Goal: Task Accomplishment & Management: Manage account settings

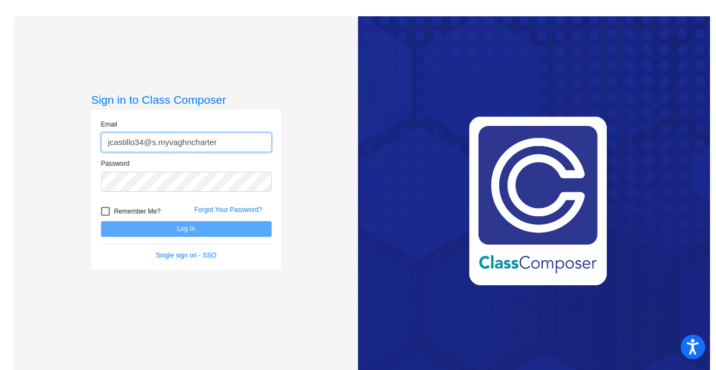
type input "jcastillo34@s.myvaghncharter"
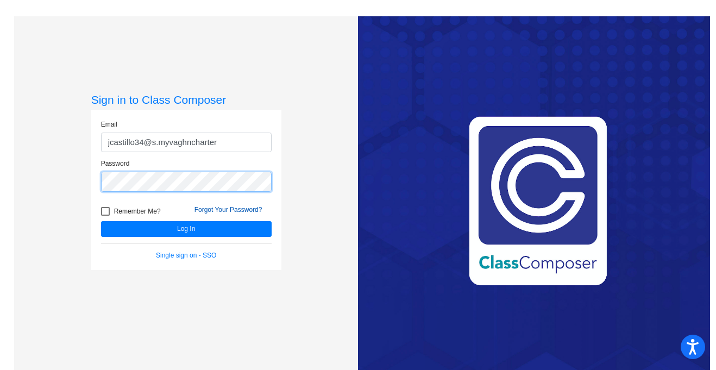
click at [101, 221] on button "Log In" at bounding box center [186, 229] width 171 height 16
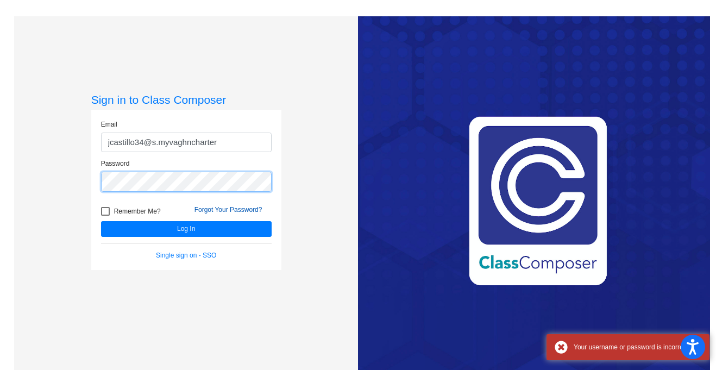
click at [101, 221] on button "Log In" at bounding box center [186, 229] width 171 height 16
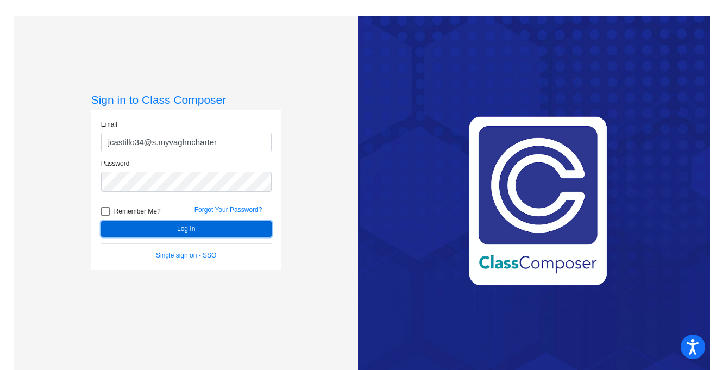
click at [184, 230] on button "Log In" at bounding box center [186, 229] width 171 height 16
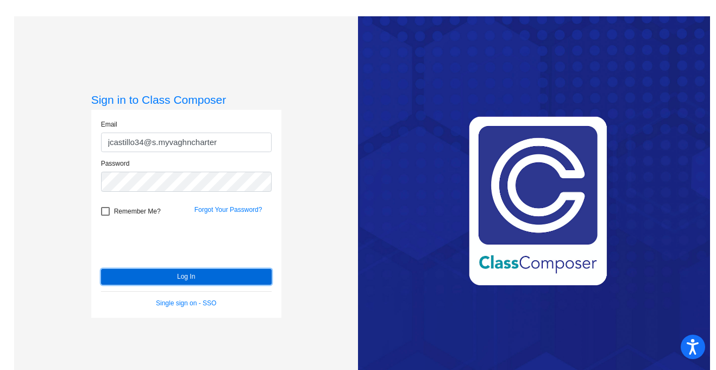
click at [130, 278] on button "Log In" at bounding box center [186, 277] width 171 height 16
click at [236, 271] on button "Log In" at bounding box center [186, 277] width 171 height 16
click at [183, 279] on button "Log In" at bounding box center [186, 277] width 171 height 16
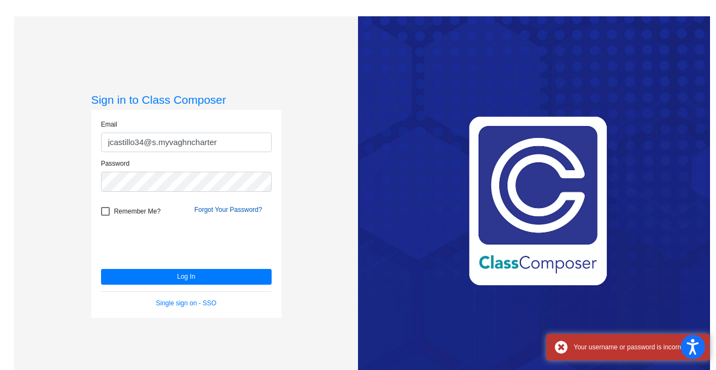
click at [203, 209] on link "Forgot Your Password?" at bounding box center [228, 210] width 68 height 8
